Goal: Task Accomplishment & Management: Use online tool/utility

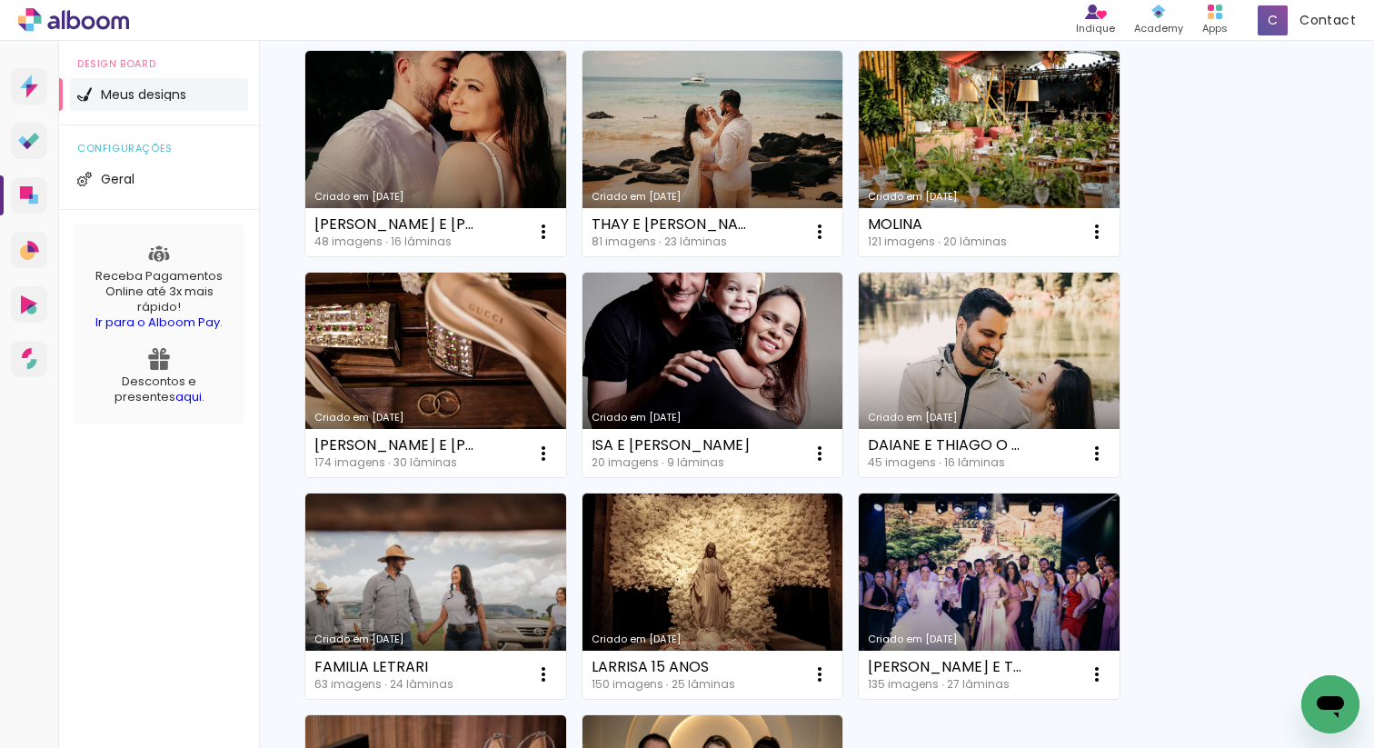
scroll to position [1514, 0]
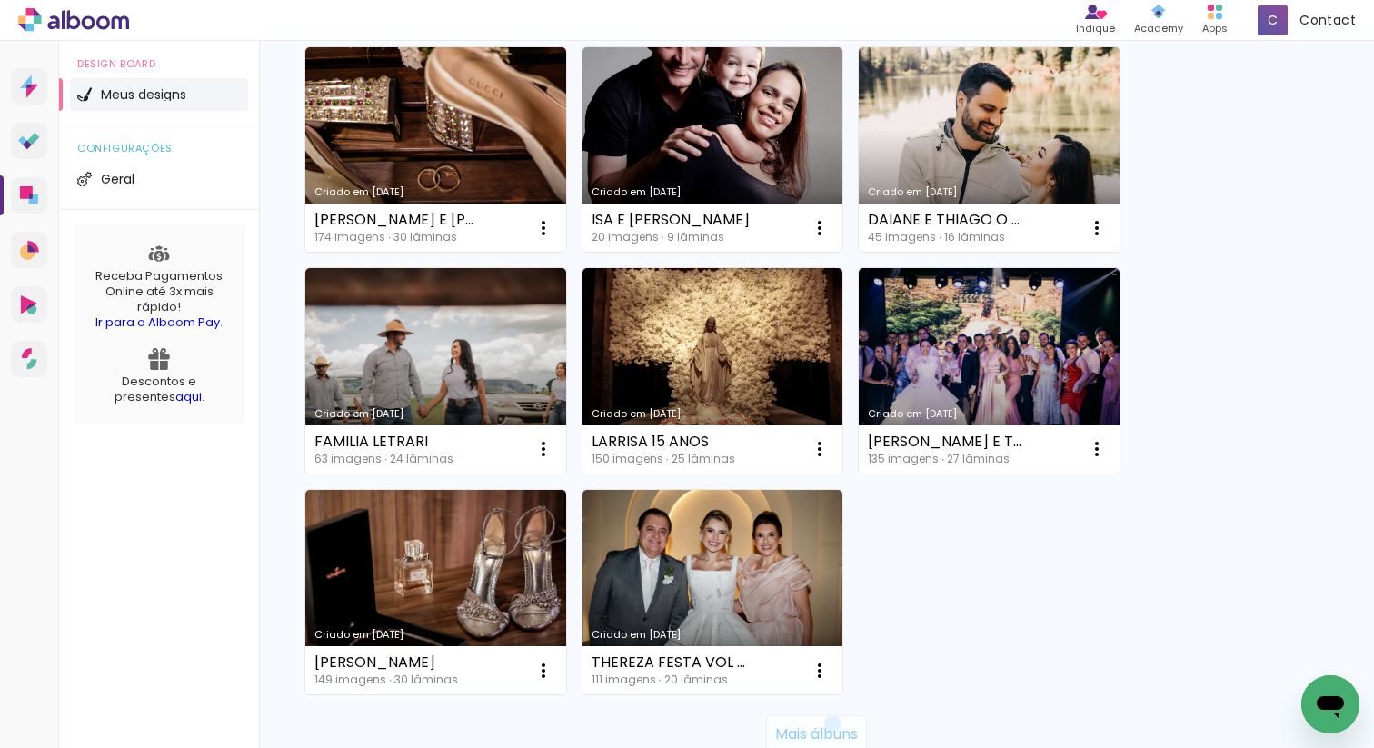
click at [0, 0] on slot "Mais álbuns" at bounding box center [0, 0] width 0 height 0
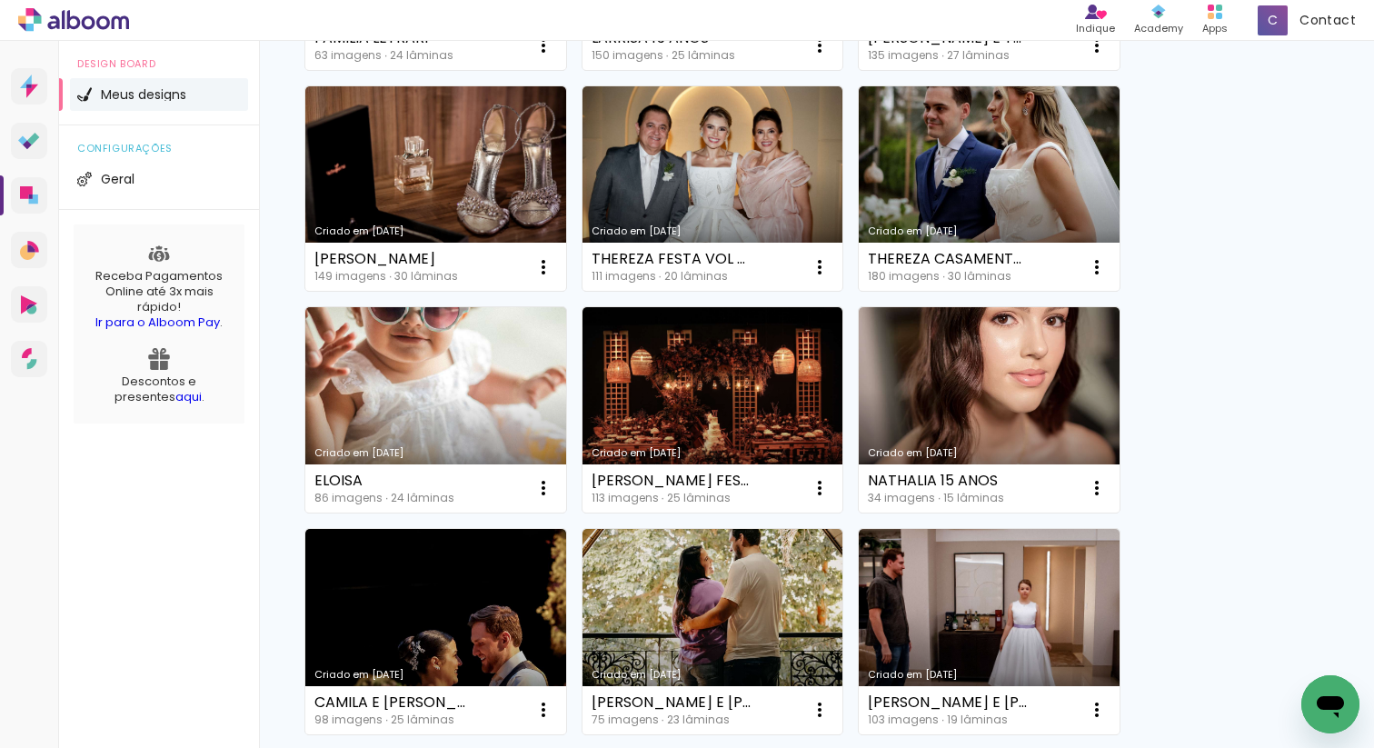
scroll to position [1292, 0]
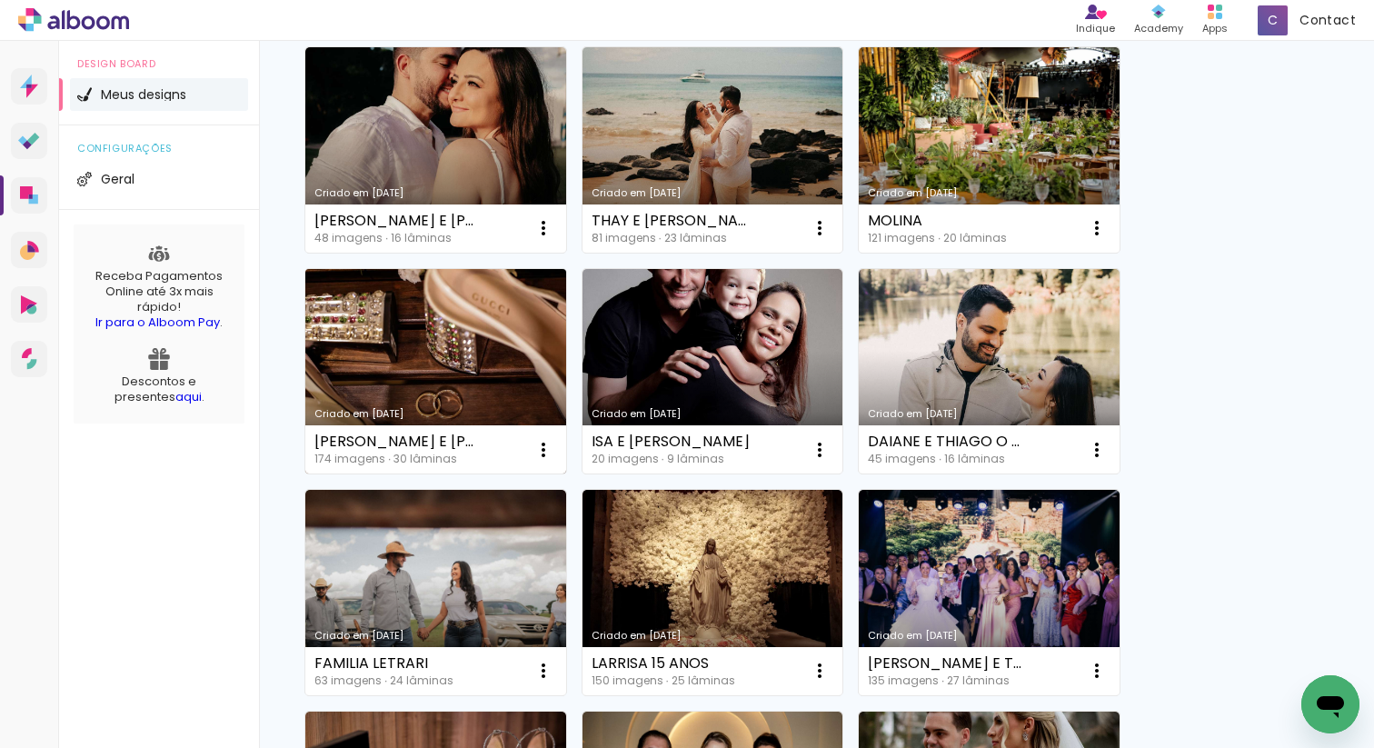
click at [476, 357] on link "Criado em [DATE]" at bounding box center [435, 371] width 261 height 205
